Goal: Task Accomplishment & Management: Manage account settings

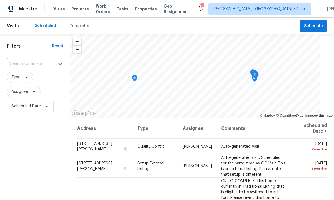
click at [29, 67] on input "text" at bounding box center [27, 64] width 41 height 9
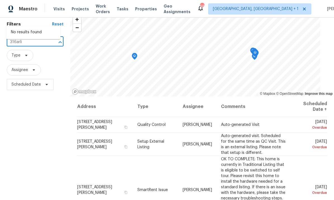
scroll to position [18, 0]
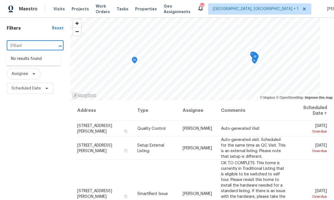
click at [34, 42] on input "316arli" at bounding box center [27, 46] width 41 height 9
type input "316 [PERSON_NAME]"
click at [45, 54] on li "[STREET_ADDRESS]" at bounding box center [33, 58] width 54 height 9
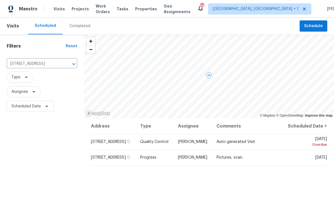
click at [0, 0] on icon at bounding box center [0, 0] width 0 height 0
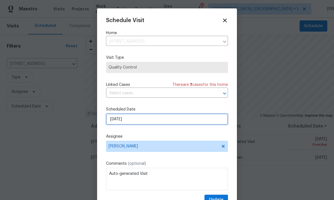
click at [159, 119] on input "8/15/2025" at bounding box center [167, 119] width 122 height 11
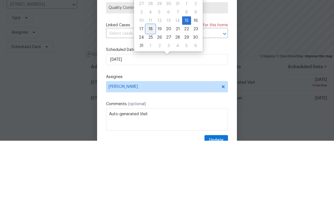
click at [150, 85] on div "18" at bounding box center [150, 89] width 9 height 8
type input "[DATE]"
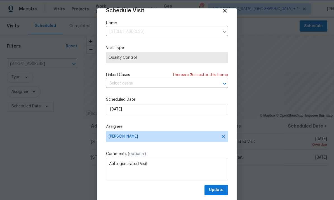
scroll to position [11, 0]
click at [220, 195] on button "Update" at bounding box center [217, 190] width 24 height 10
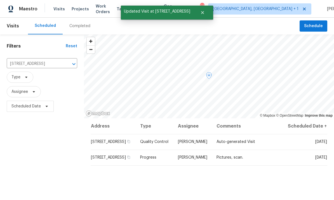
click at [257, 150] on td "Pictures, scan." at bounding box center [247, 158] width 71 height 16
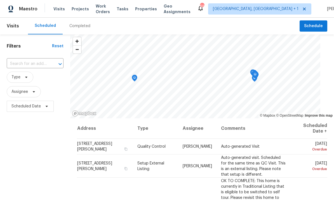
click at [56, 10] on span "Visits" at bounding box center [59, 9] width 11 height 6
click at [25, 63] on input "text" at bounding box center [27, 64] width 41 height 9
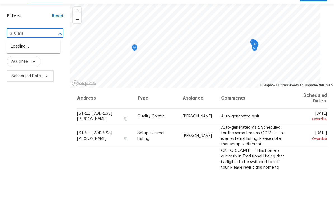
type input "316 [PERSON_NAME]"
click at [48, 72] on li "[STREET_ADDRESS]" at bounding box center [33, 76] width 54 height 9
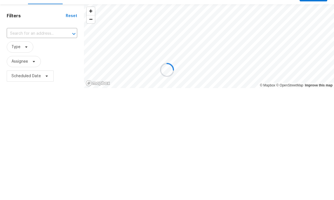
type input "[STREET_ADDRESS]"
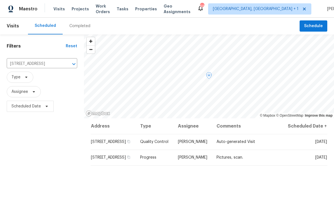
click at [0, 0] on icon at bounding box center [0, 0] width 0 height 0
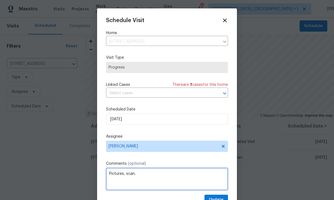
click at [151, 175] on textarea "Pictures, scan." at bounding box center [167, 179] width 122 height 22
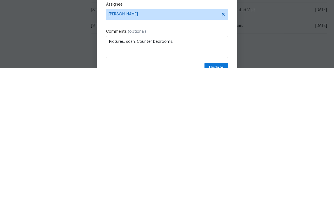
scroll to position [21, 0]
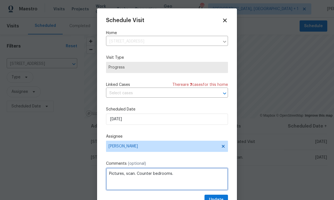
click at [150, 178] on textarea "Pictures, scan. Counter bedrooms." at bounding box center [167, 179] width 122 height 22
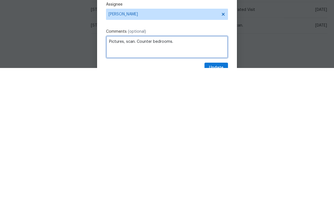
click at [150, 168] on textarea "Pictures, scan. Counter bedrooms." at bounding box center [167, 179] width 122 height 22
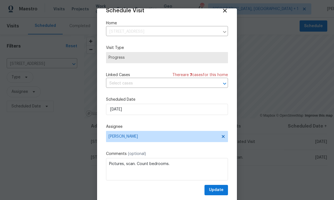
scroll to position [11, 0]
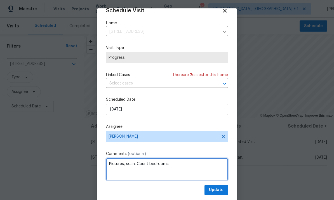
type textarea "Pictures, scan. Count bedrooms."
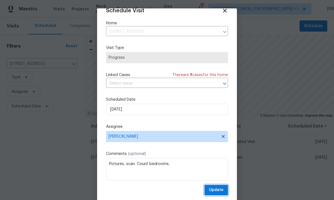
click at [218, 192] on span "Update" at bounding box center [216, 190] width 15 height 7
